Goal: Find specific page/section: Find specific page/section

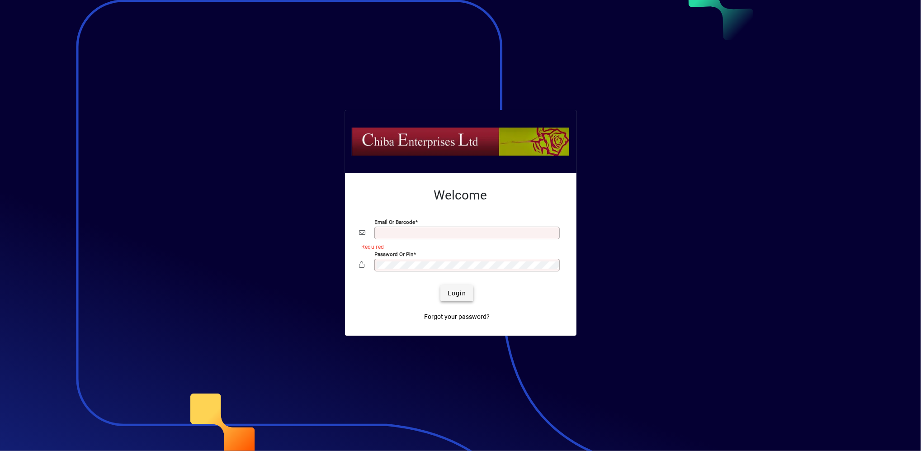
type input "**********"
click at [457, 293] on span "Login" at bounding box center [456, 292] width 19 height 9
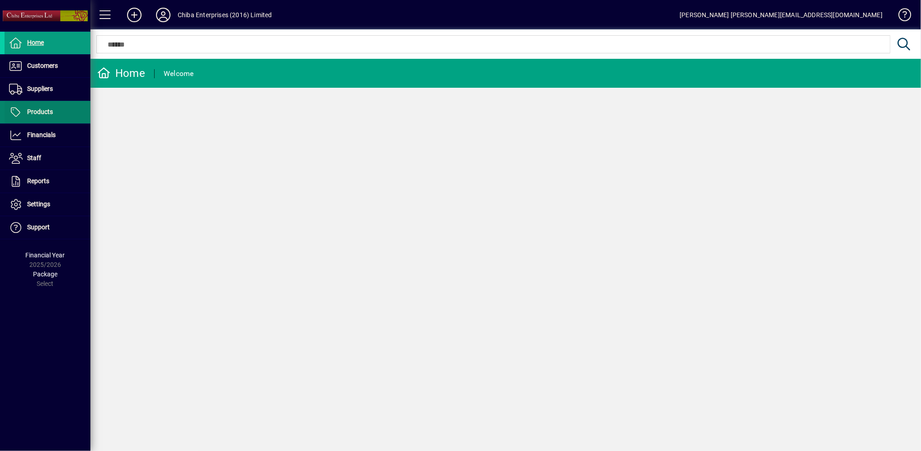
click at [63, 106] on span at bounding box center [48, 112] width 86 height 22
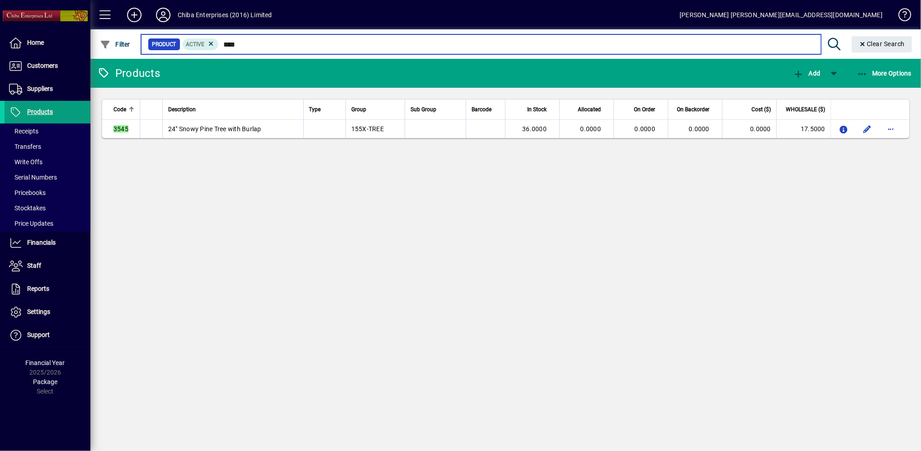
type input "****"
